Goal: Check status

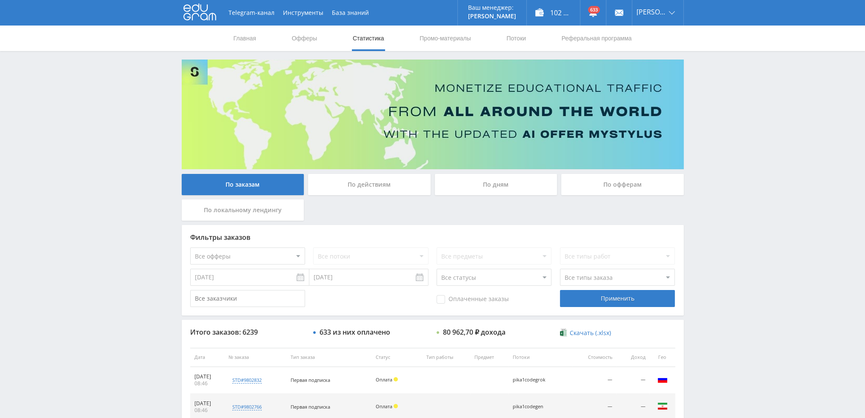
drag, startPoint x: 516, startPoint y: 194, endPoint x: 515, endPoint y: 188, distance: 6.0
click at [516, 194] on div "По дням" at bounding box center [496, 184] width 123 height 21
click at [0, 0] on input "По дням" at bounding box center [0, 0] width 0 height 0
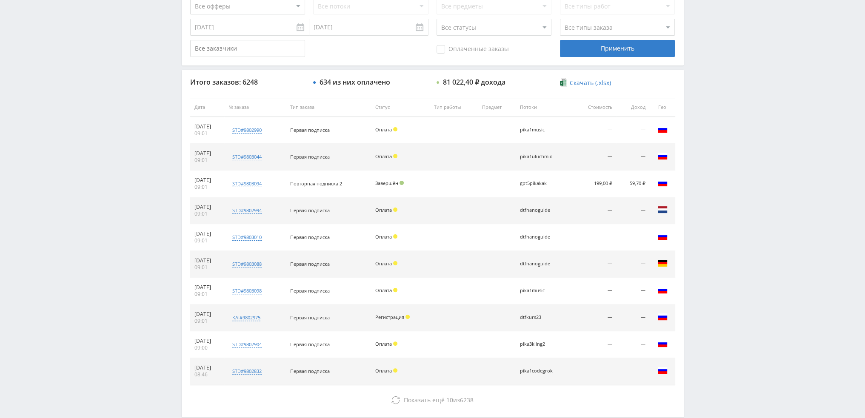
scroll to position [255, 0]
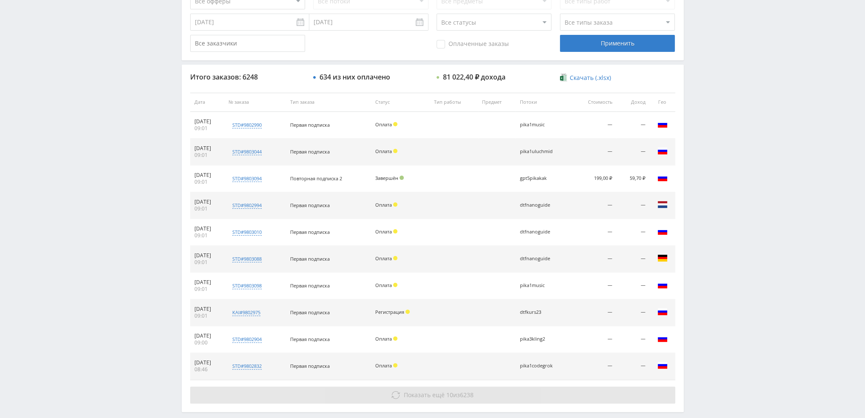
click at [459, 396] on span "Показать ещё 10 из 6238" at bounding box center [439, 395] width 70 height 8
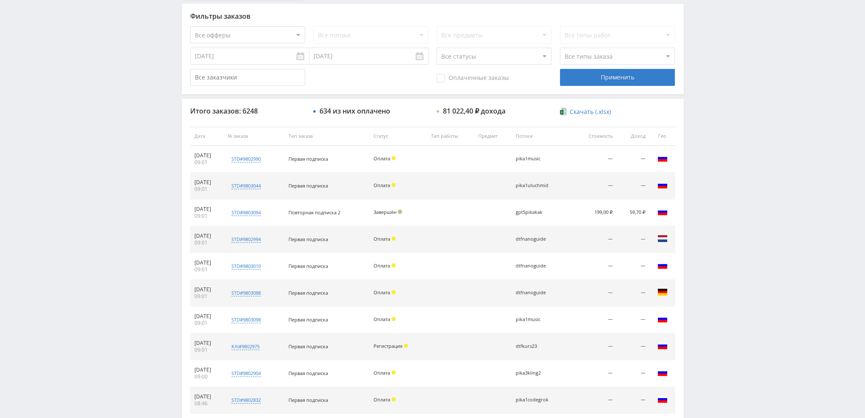
scroll to position [0, 0]
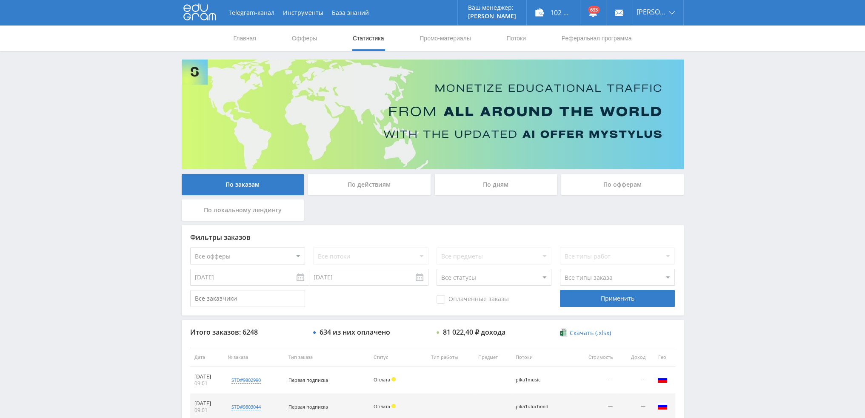
click at [458, 177] on div "По дням" at bounding box center [496, 184] width 123 height 21
click at [0, 0] on input "По дням" at bounding box center [0, 0] width 0 height 0
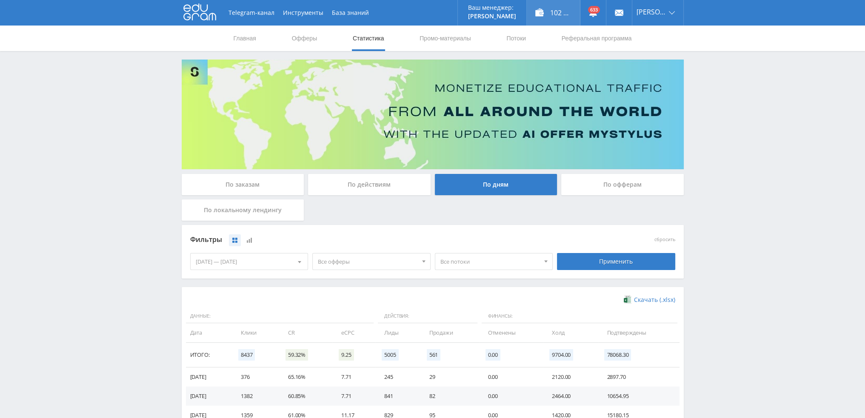
click at [566, 13] on div "102 747,00 ₽" at bounding box center [553, 13] width 53 height 26
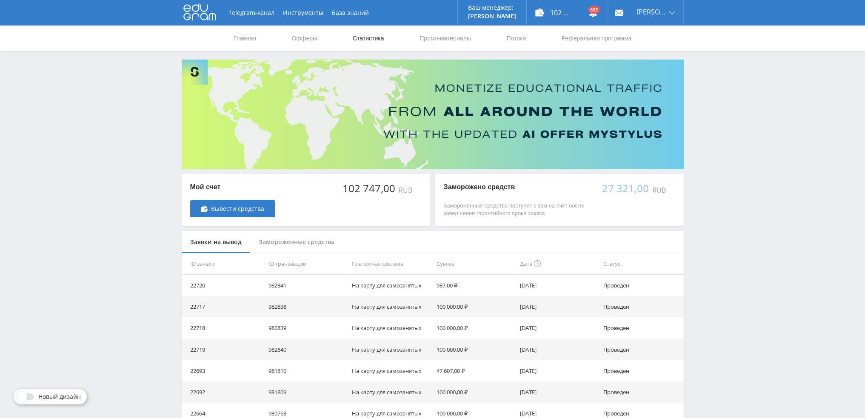
click at [364, 35] on link "Статистика" at bounding box center [368, 39] width 33 height 26
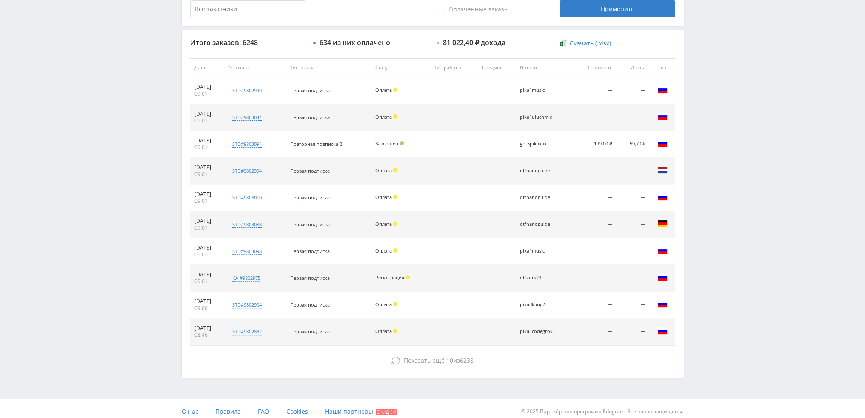
scroll to position [294, 0]
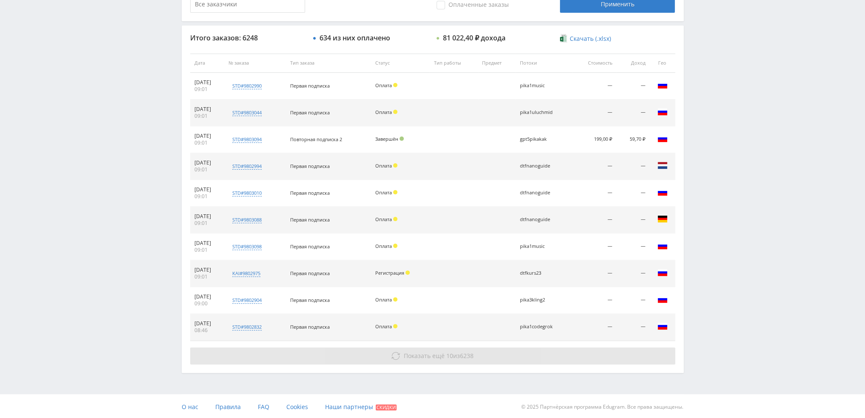
click at [433, 357] on span "Показать ещё" at bounding box center [424, 356] width 41 height 8
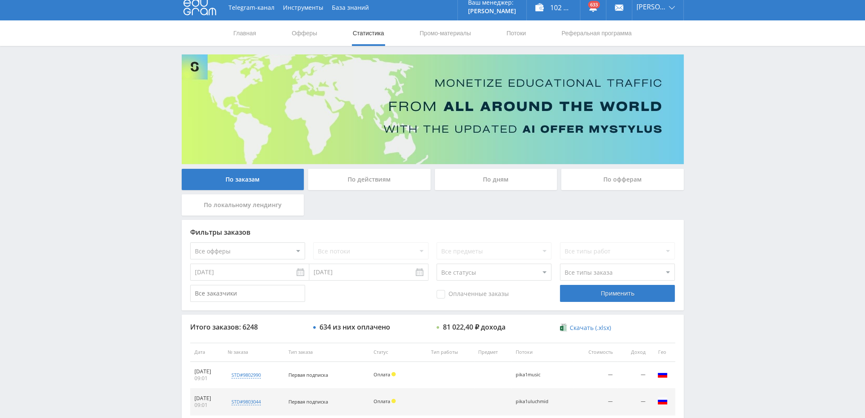
scroll to position [0, 0]
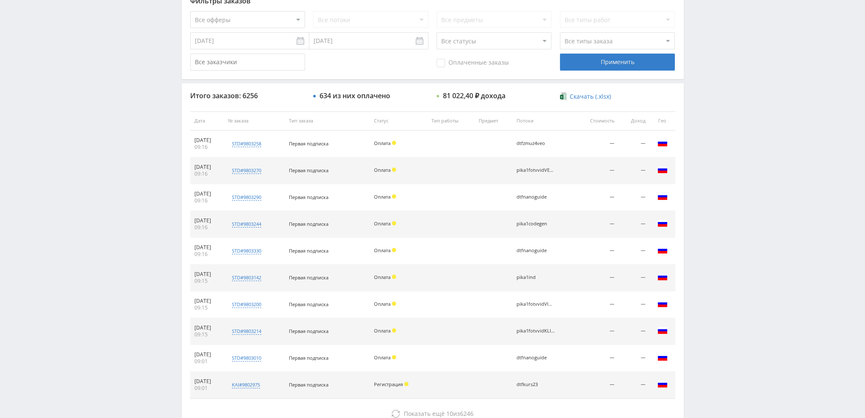
scroll to position [294, 0]
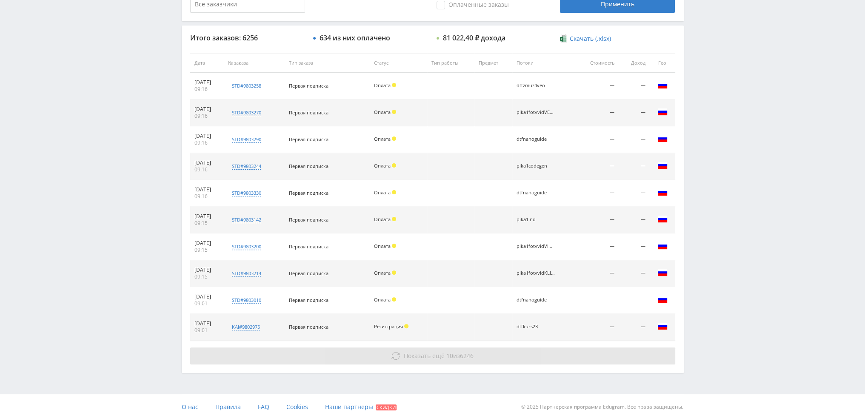
click at [419, 352] on span "Показать ещё" at bounding box center [424, 356] width 41 height 8
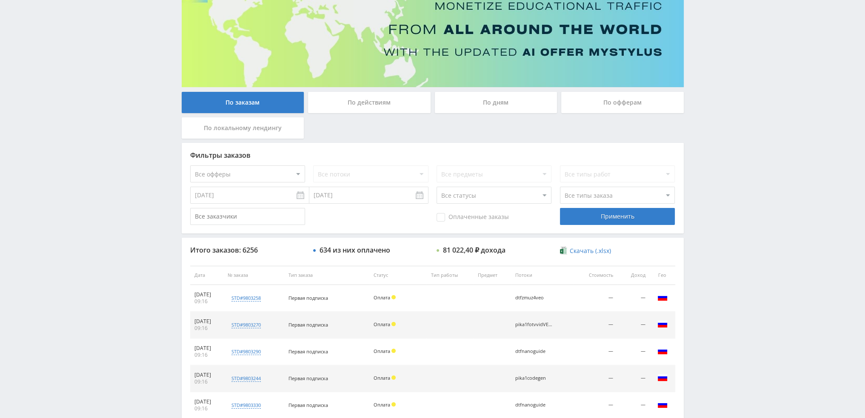
scroll to position [82, 0]
click at [476, 101] on div "По дням" at bounding box center [496, 102] width 123 height 21
click at [0, 0] on input "По дням" at bounding box center [0, 0] width 0 height 0
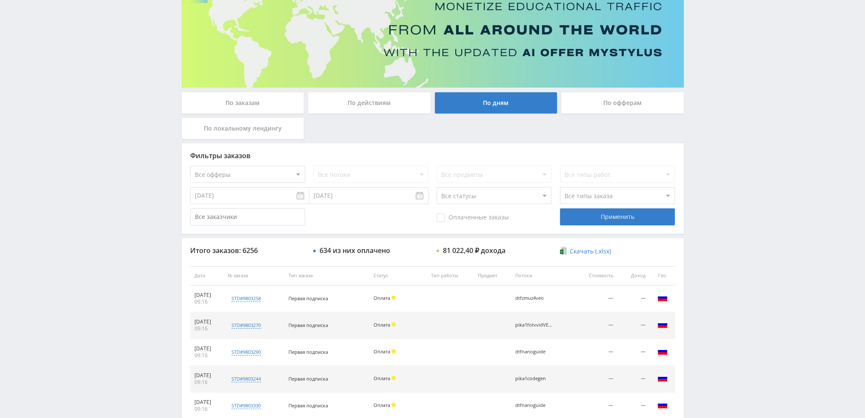
scroll to position [0, 0]
